Goal: Task Accomplishment & Management: Complete application form

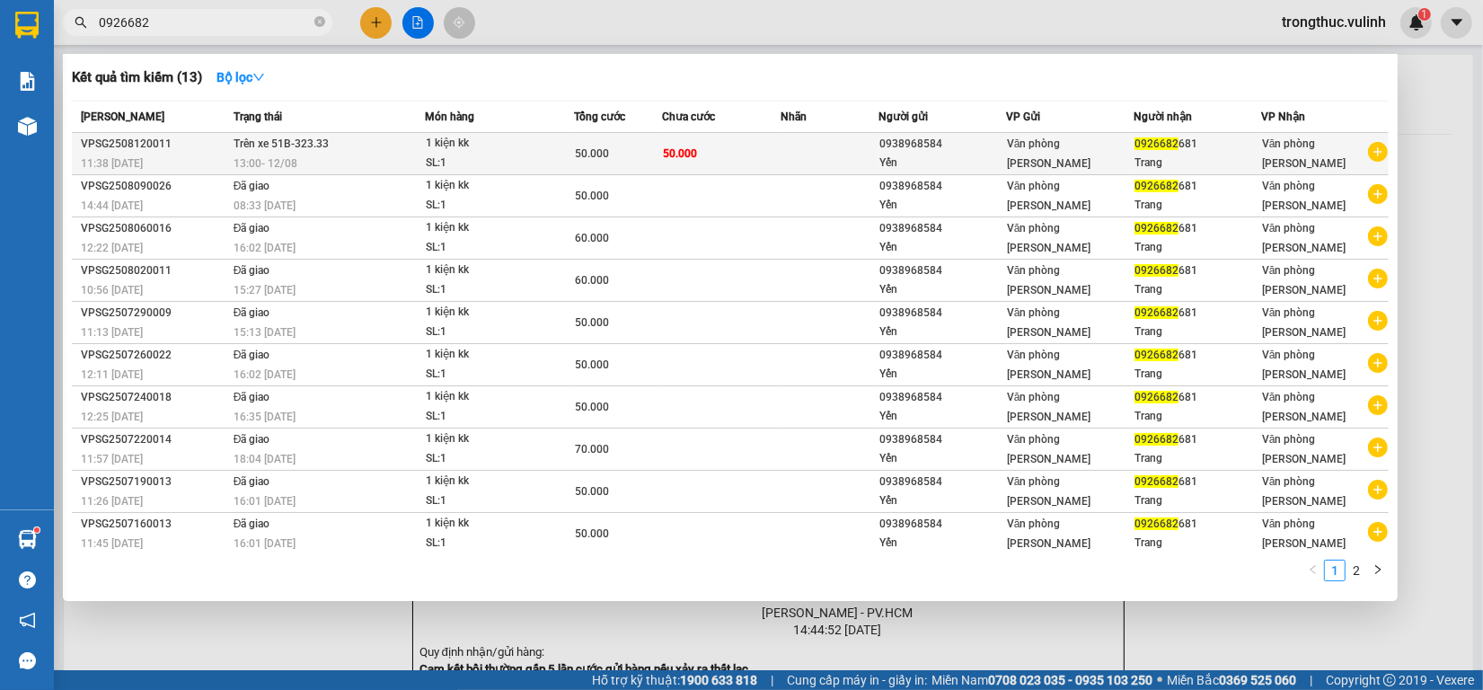
type input "0926682"
click at [941, 146] on div "0938968584" at bounding box center [943, 144] width 126 height 19
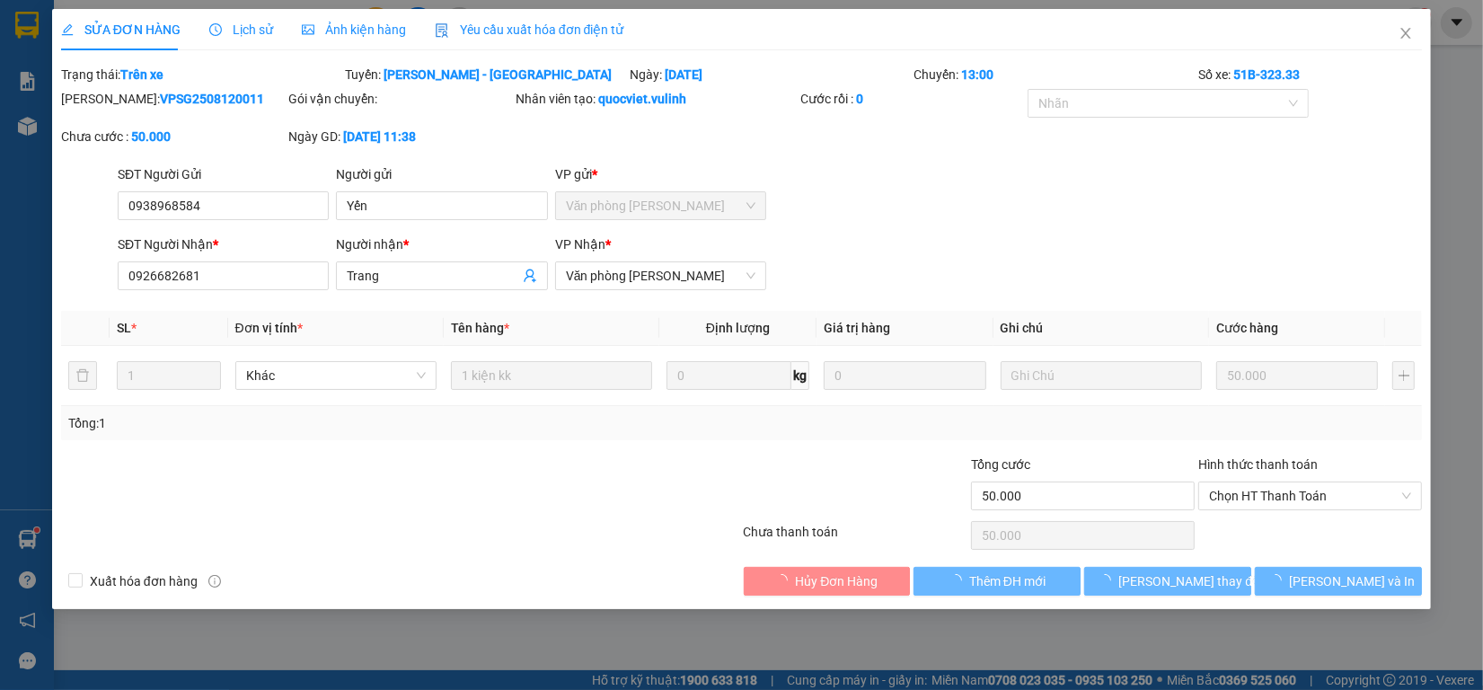
type input "0938968584"
type input "Yến"
type input "0926682681"
type input "Trang"
type input "50.000"
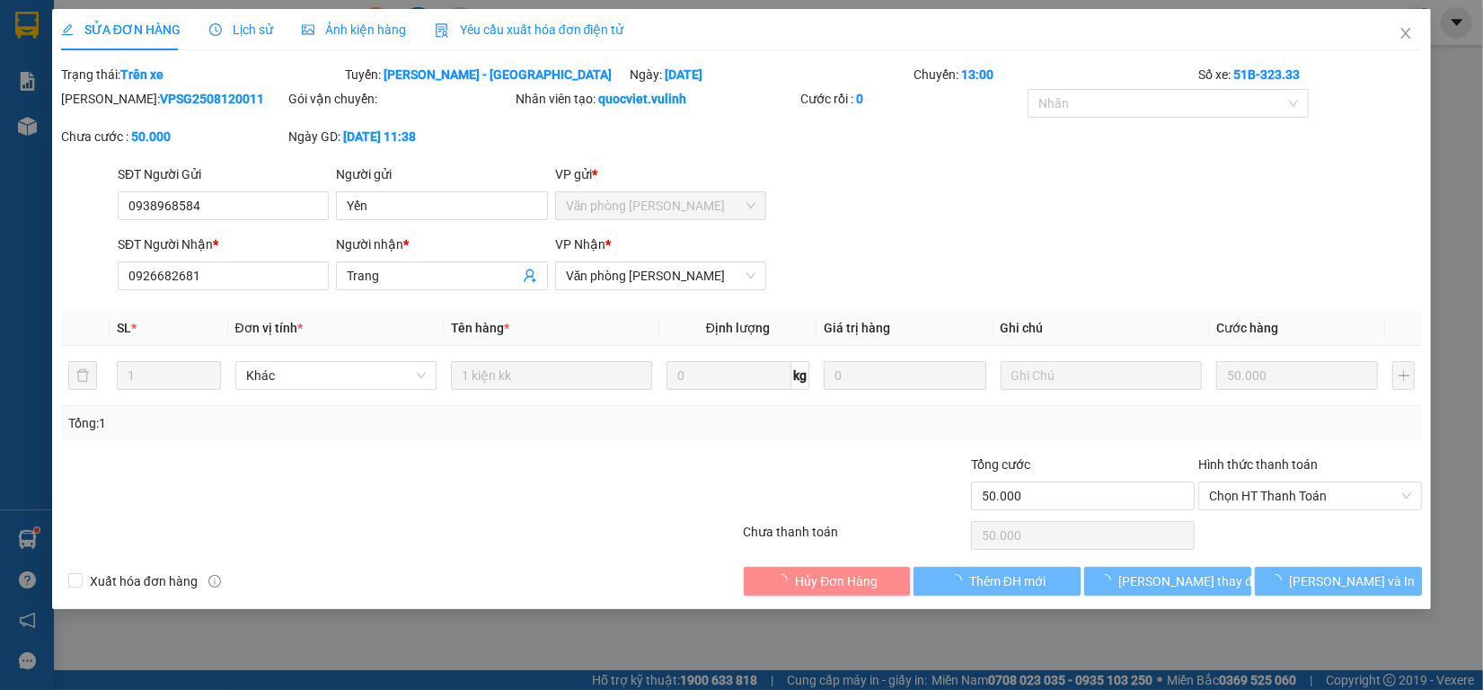
type input "50.000"
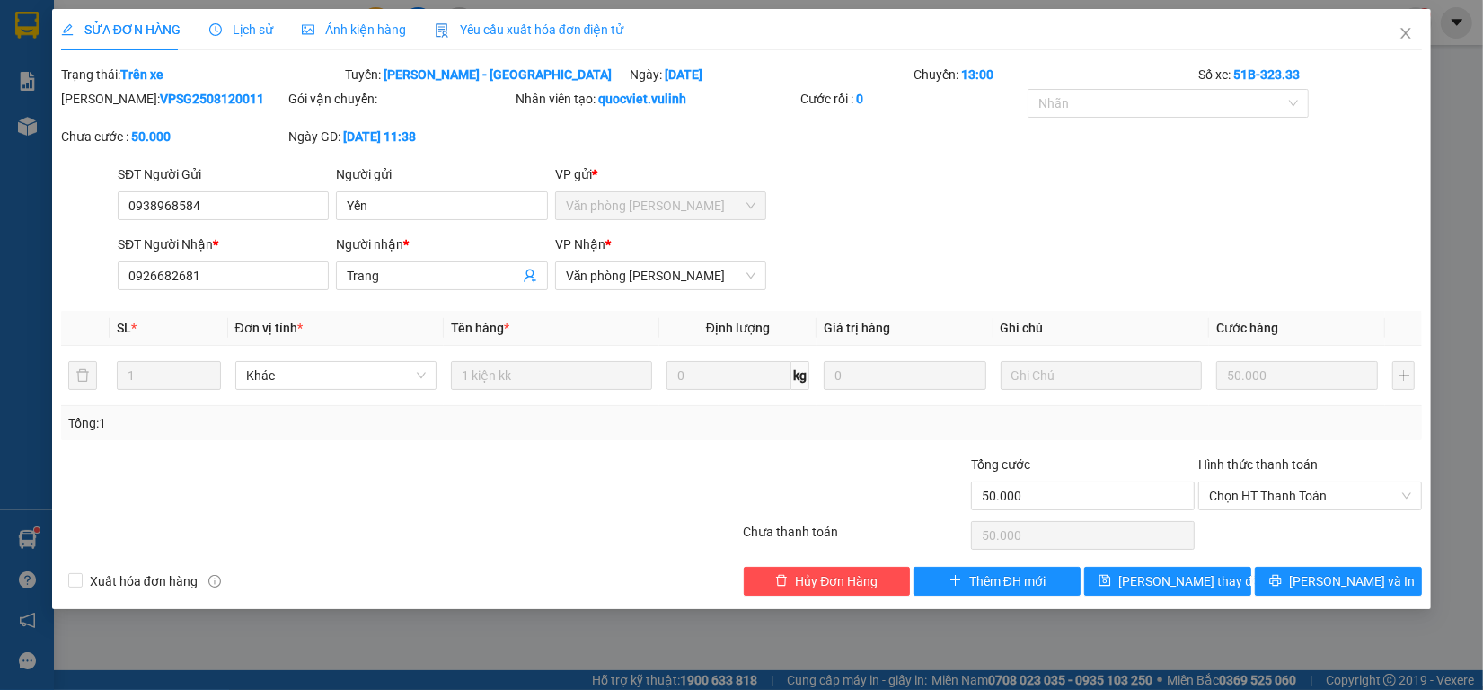
click at [257, 33] on span "Lịch sử" at bounding box center [241, 29] width 64 height 14
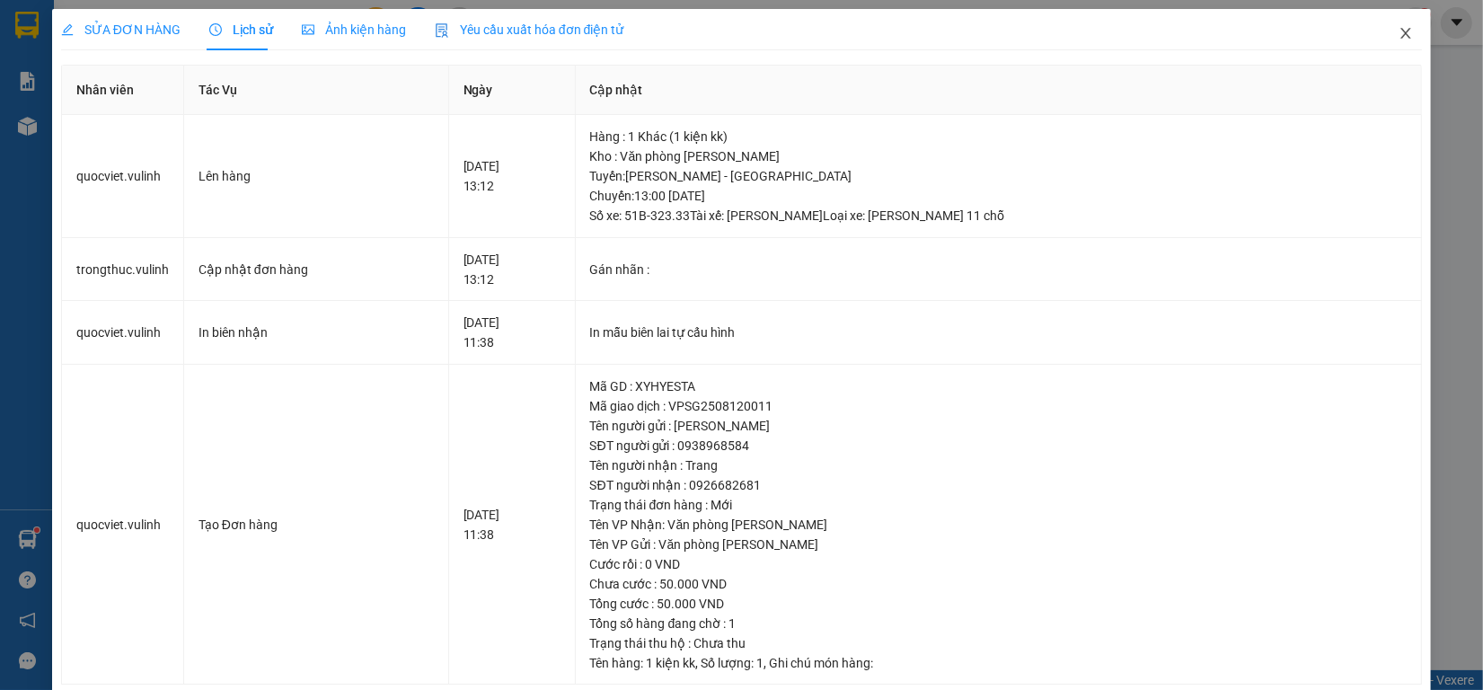
click at [1399, 38] on icon "close" at bounding box center [1406, 33] width 14 height 14
